Goal: Task Accomplishment & Management: Manage account settings

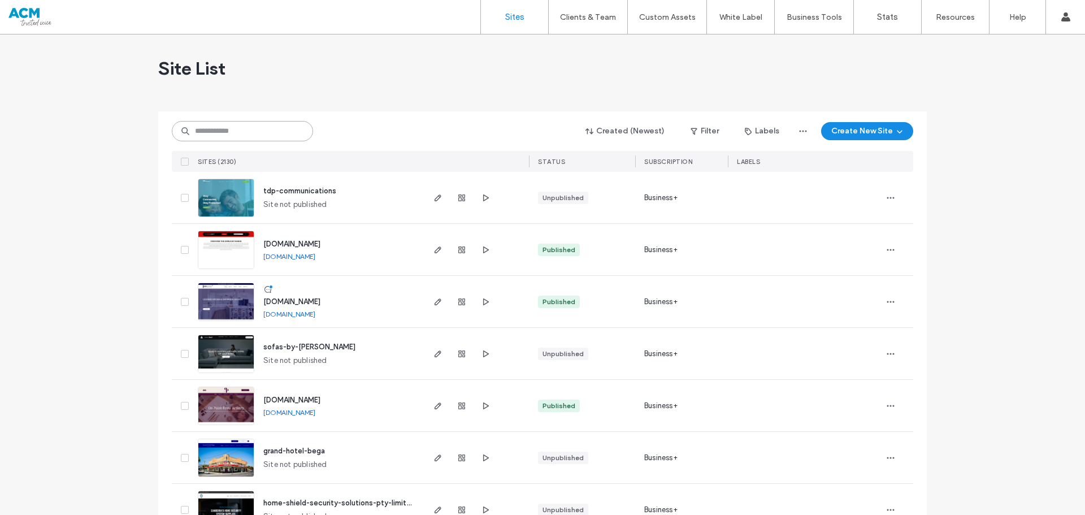
click at [252, 135] on input at bounding box center [242, 131] width 141 height 20
paste input "********"
type input "********"
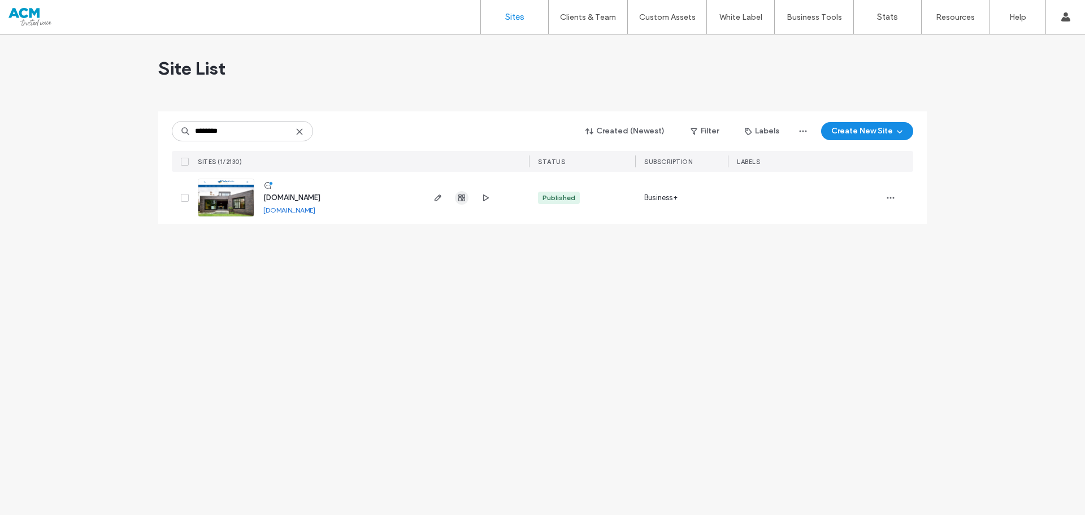
click at [461, 193] on span "button" at bounding box center [462, 198] width 14 height 14
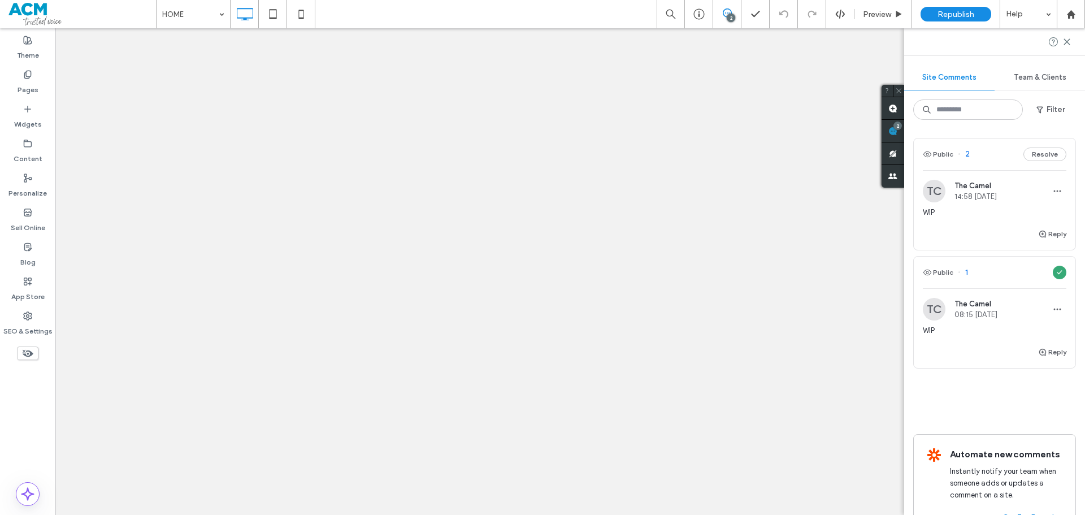
click at [1039, 151] on button "Resolve" at bounding box center [1045, 155] width 43 height 14
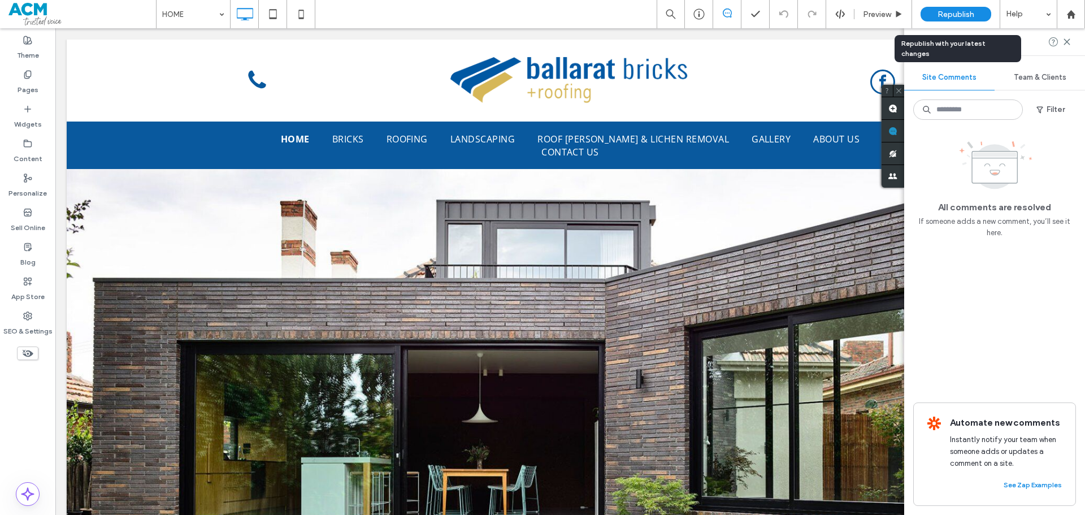
click at [974, 16] on div "Republish" at bounding box center [956, 14] width 71 height 15
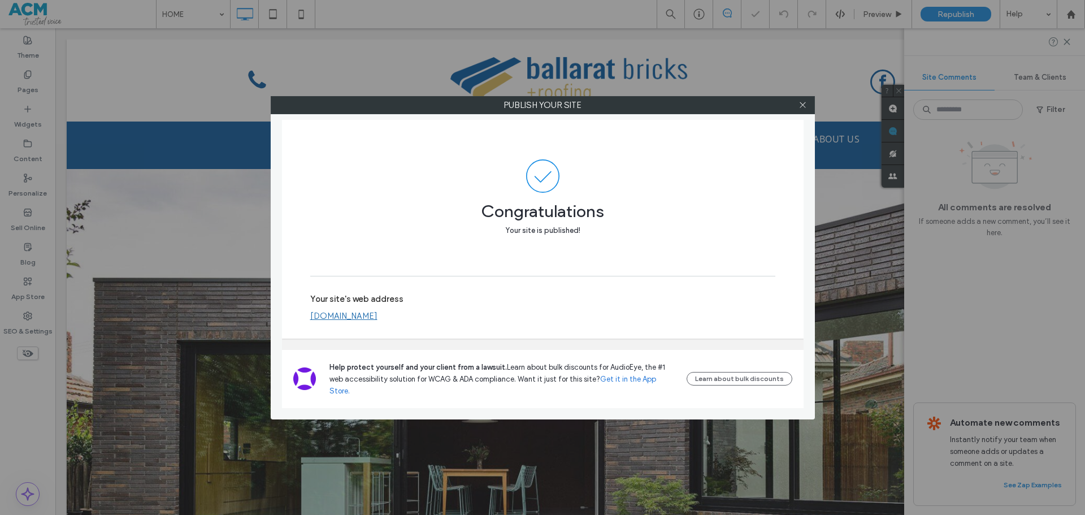
click at [376, 371] on div "Help protect yourself and your client from a lawsuit. Learn about bulk discount…" at bounding box center [543, 379] width 522 height 58
click at [376, 326] on div "Your site's web address www.ballaratbricksandroofing.com.au Change Web Address" at bounding box center [542, 307] width 465 height 36
click at [376, 321] on link "[DOMAIN_NAME]" at bounding box center [343, 316] width 67 height 10
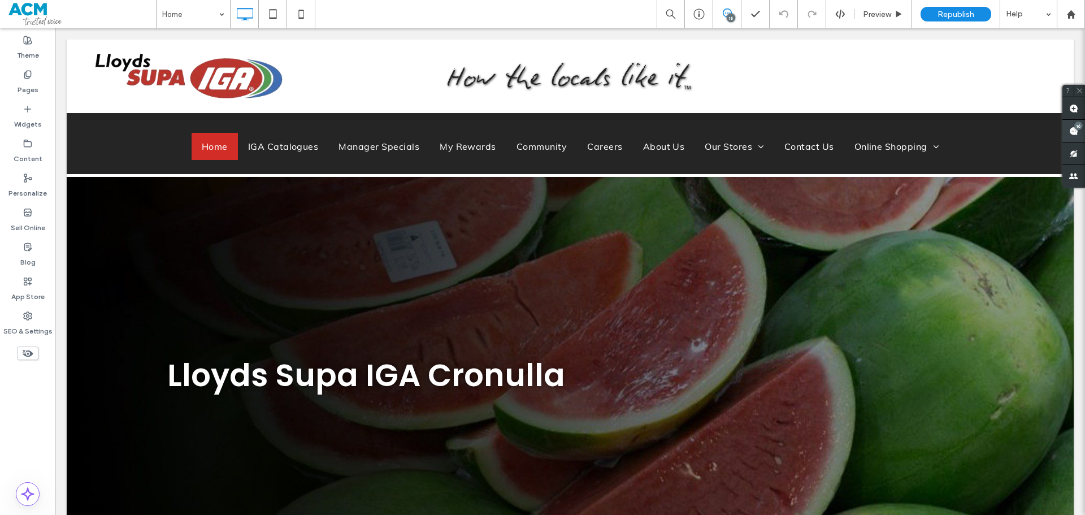
click at [1075, 132] on use at bounding box center [1073, 131] width 9 height 9
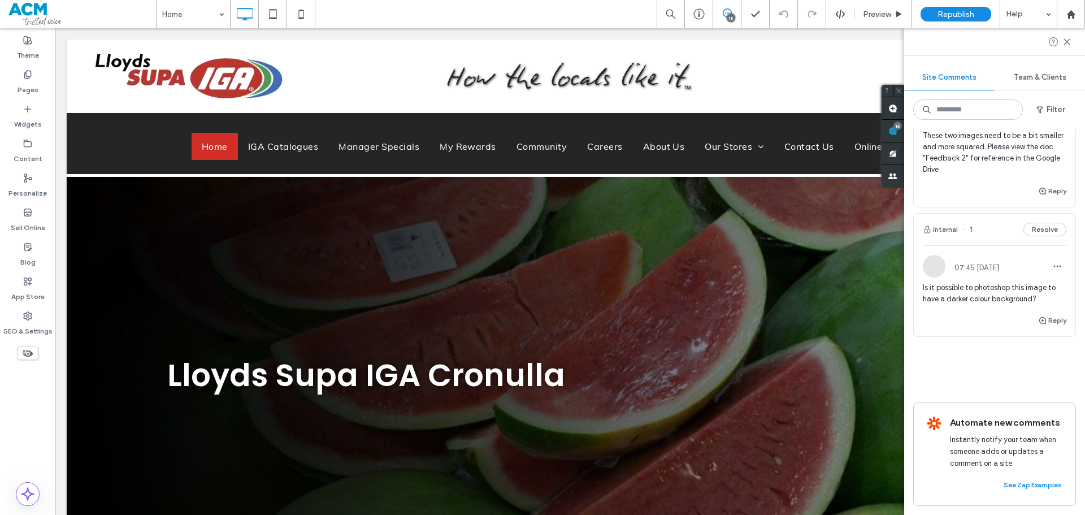
scroll to position [2479, 0]
click at [972, 13] on span "Republish" at bounding box center [956, 15] width 37 height 10
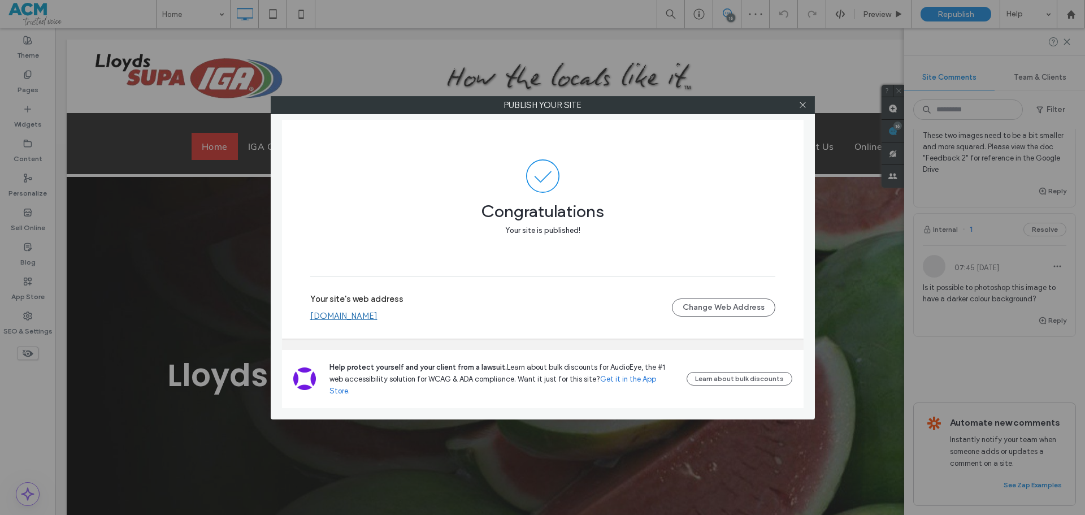
click at [374, 321] on link "www.lloydsiga.com.au" at bounding box center [343, 316] width 67 height 10
